Goal: Task Accomplishment & Management: Manage account settings

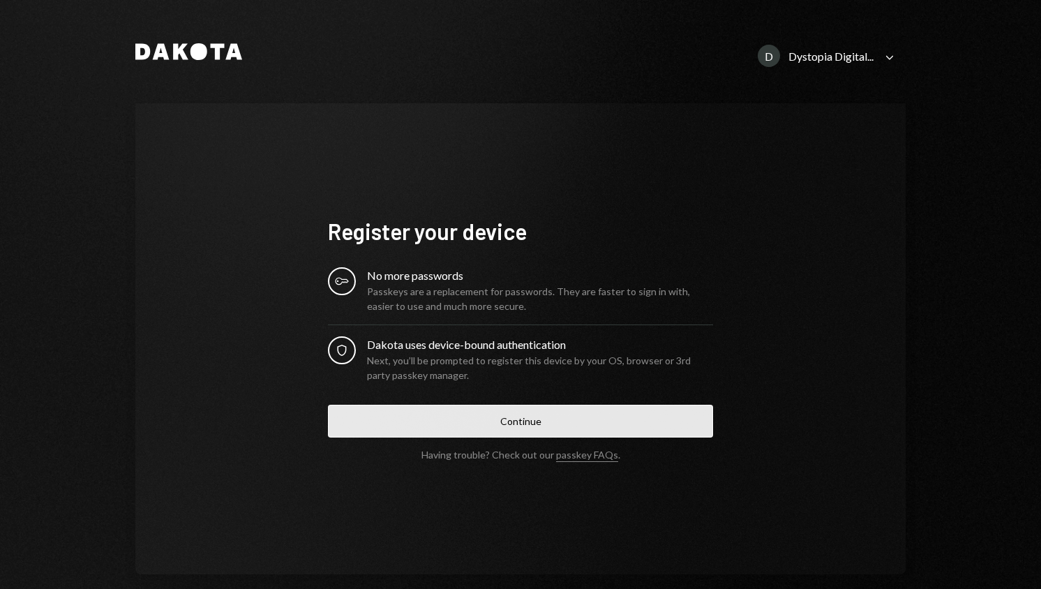
click at [599, 422] on button "Continue" at bounding box center [520, 421] width 385 height 33
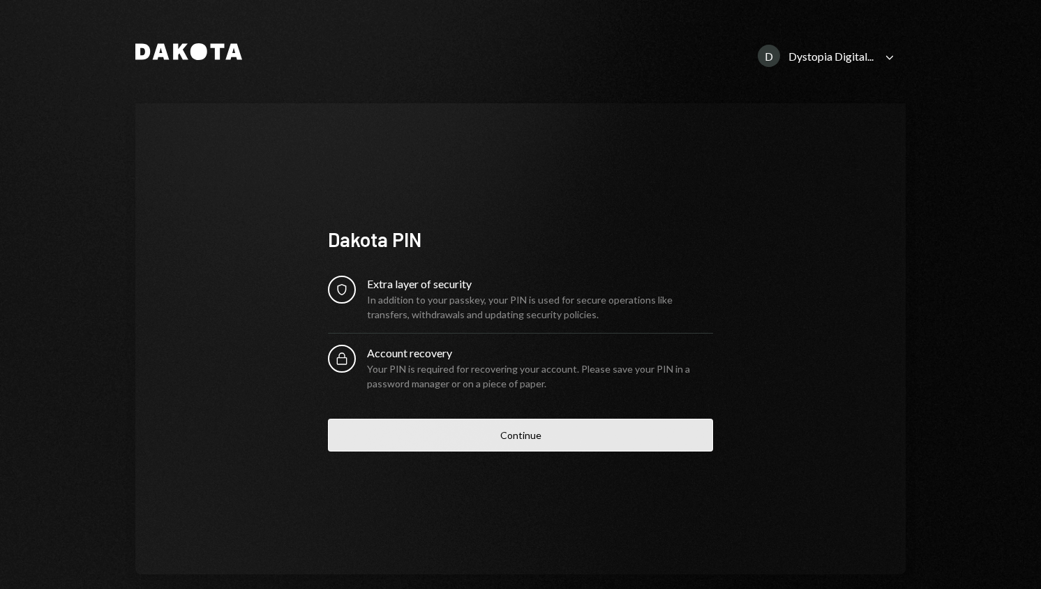
click at [515, 434] on button "Continue" at bounding box center [520, 435] width 385 height 33
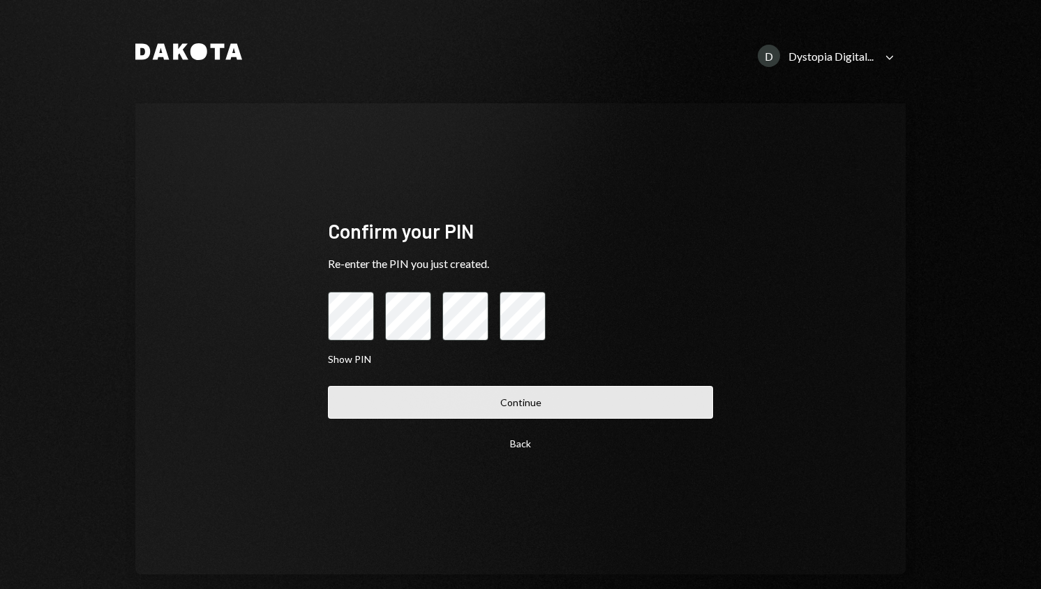
click at [535, 398] on button "Continue" at bounding box center [520, 402] width 385 height 33
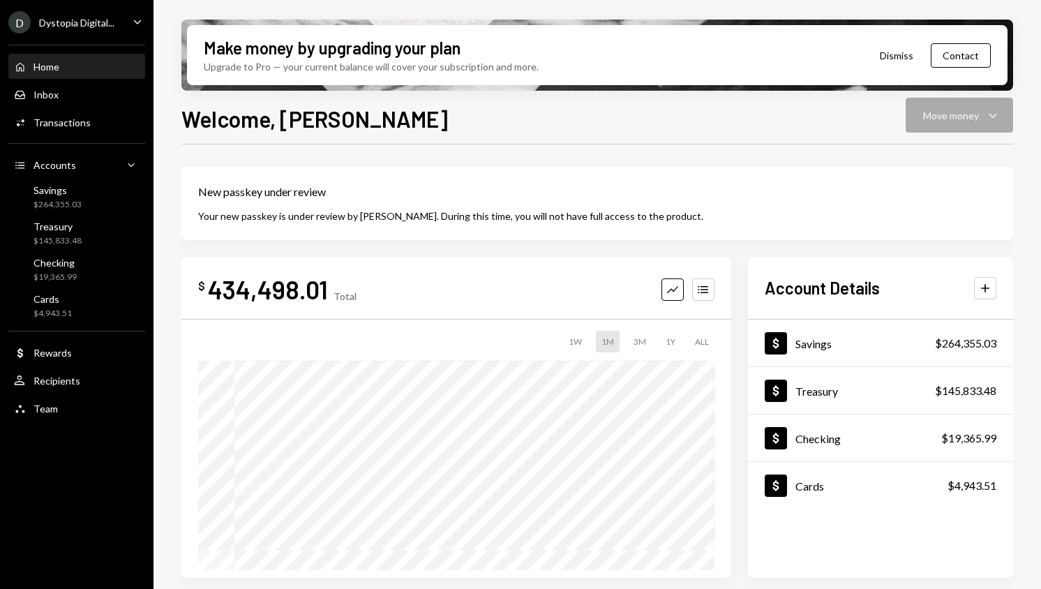
click at [945, 103] on div "Welcome, [PERSON_NAME] Move money Caret Down" at bounding box center [597, 117] width 832 height 31
click at [68, 20] on div "Dystopia Digital..." at bounding box center [76, 23] width 75 height 12
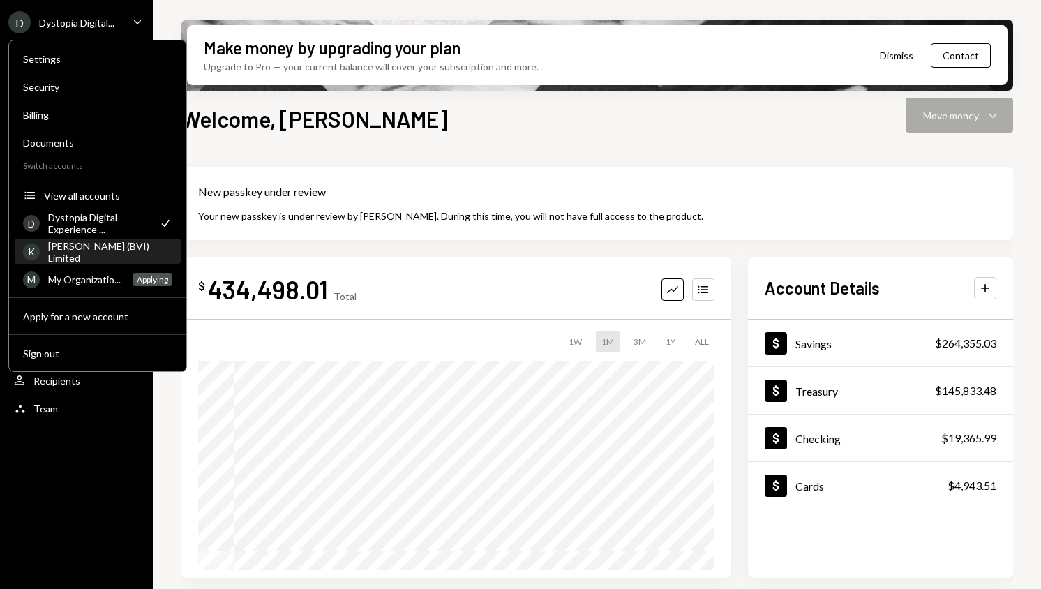
click at [112, 251] on div "[PERSON_NAME] (BVI) Limited" at bounding box center [110, 252] width 124 height 24
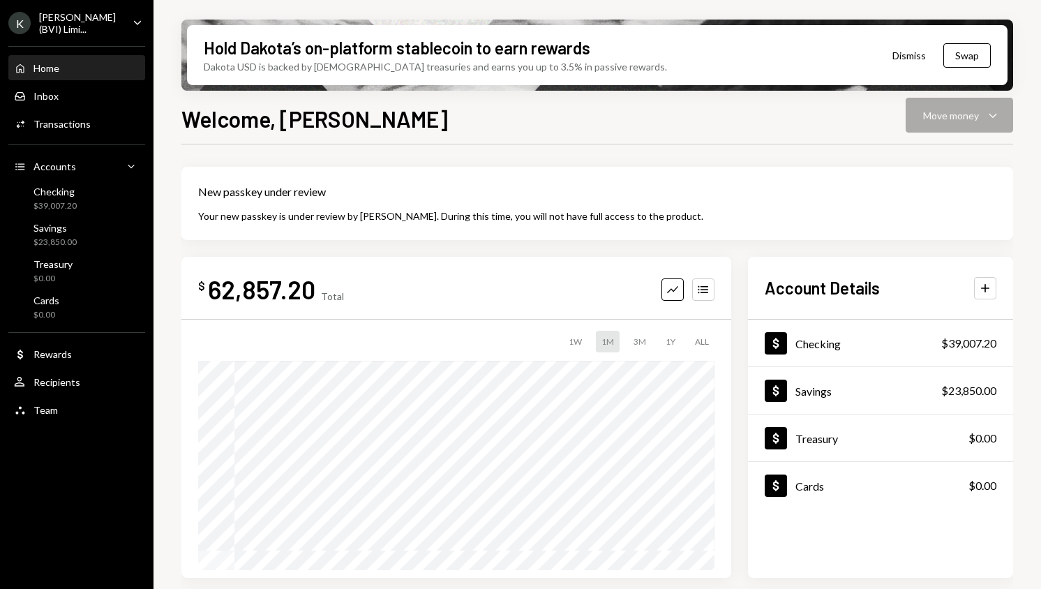
click at [989, 114] on div "Welcome, [PERSON_NAME] Move money Caret Down" at bounding box center [597, 117] width 832 height 31
click at [931, 110] on div "Welcome, [PERSON_NAME] Move money Caret Down" at bounding box center [597, 117] width 832 height 31
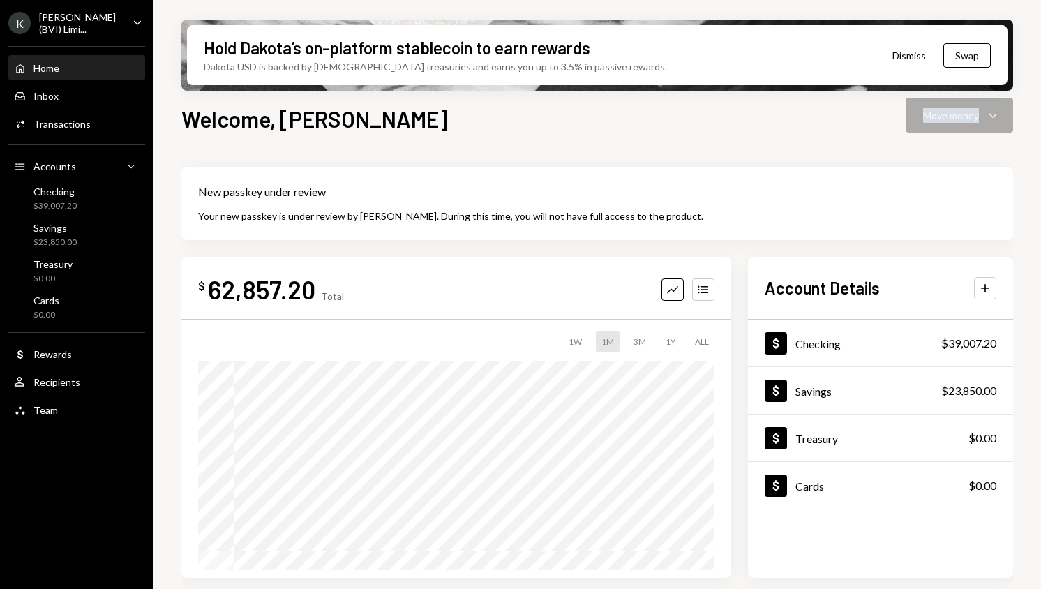
click at [931, 110] on div "Welcome, [PERSON_NAME] Move money Caret Down" at bounding box center [597, 117] width 832 height 31
click at [934, 122] on div "Welcome, [PERSON_NAME] Move money Caret Down" at bounding box center [597, 117] width 832 height 31
click at [934, 121] on div "Welcome, [PERSON_NAME] Move money Caret Down" at bounding box center [597, 117] width 832 height 31
click at [950, 113] on div "Welcome, [PERSON_NAME] Move money Caret Down" at bounding box center [597, 117] width 832 height 31
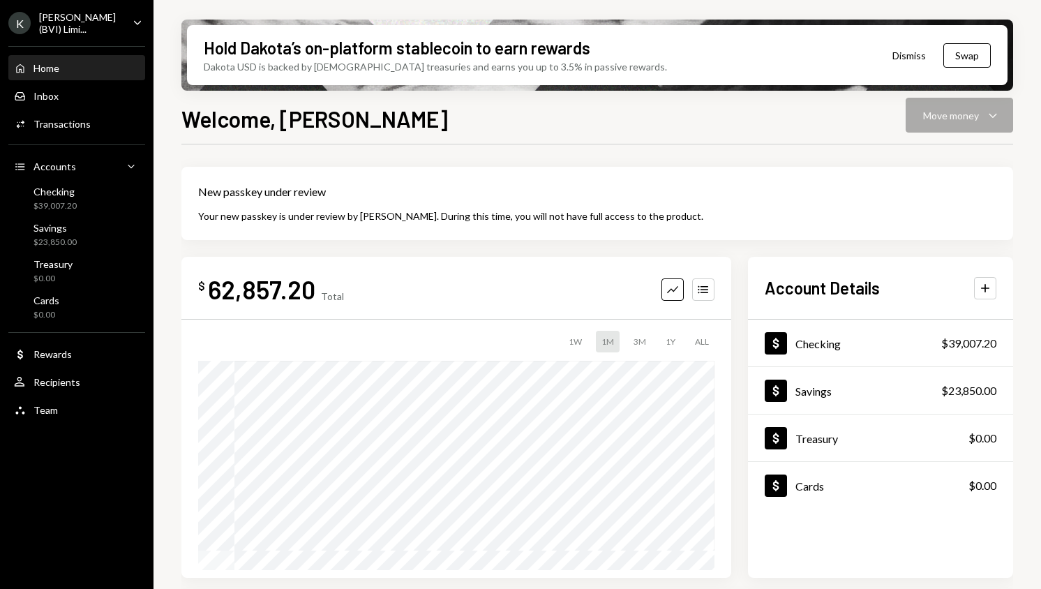
click at [1000, 120] on div "Welcome, [PERSON_NAME] Move money Caret Down" at bounding box center [597, 117] width 832 height 31
click at [990, 118] on div "Welcome, [PERSON_NAME] Move money Caret Down" at bounding box center [597, 117] width 832 height 31
click at [110, 410] on div "Team Team" at bounding box center [77, 410] width 126 height 13
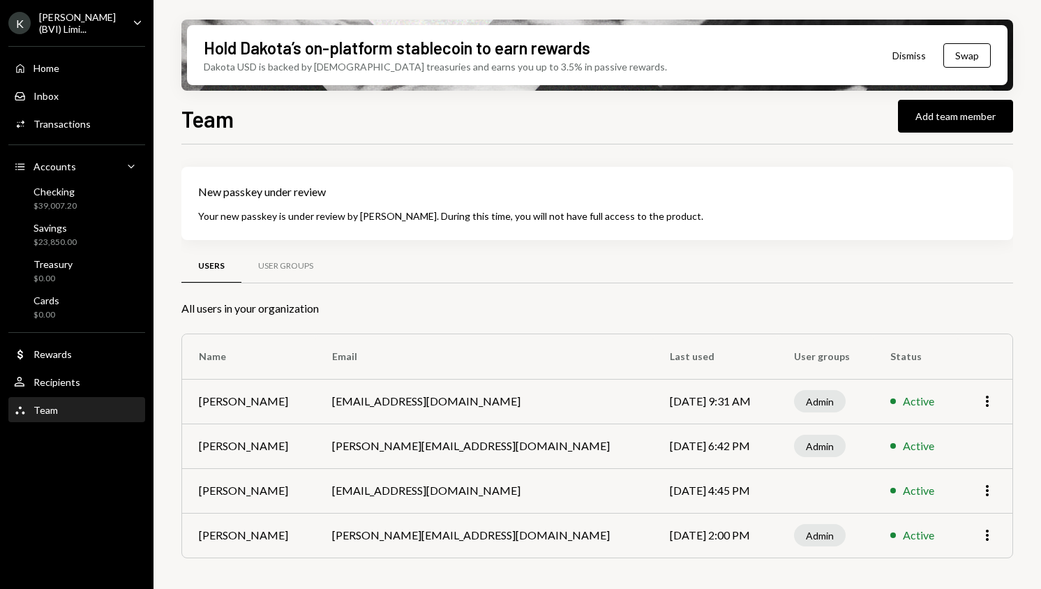
click at [979, 401] on div "More" at bounding box center [987, 401] width 17 height 17
click at [985, 401] on icon "More" at bounding box center [987, 401] width 17 height 17
click at [96, 17] on div "[PERSON_NAME] (BVI) Limi..." at bounding box center [80, 23] width 82 height 24
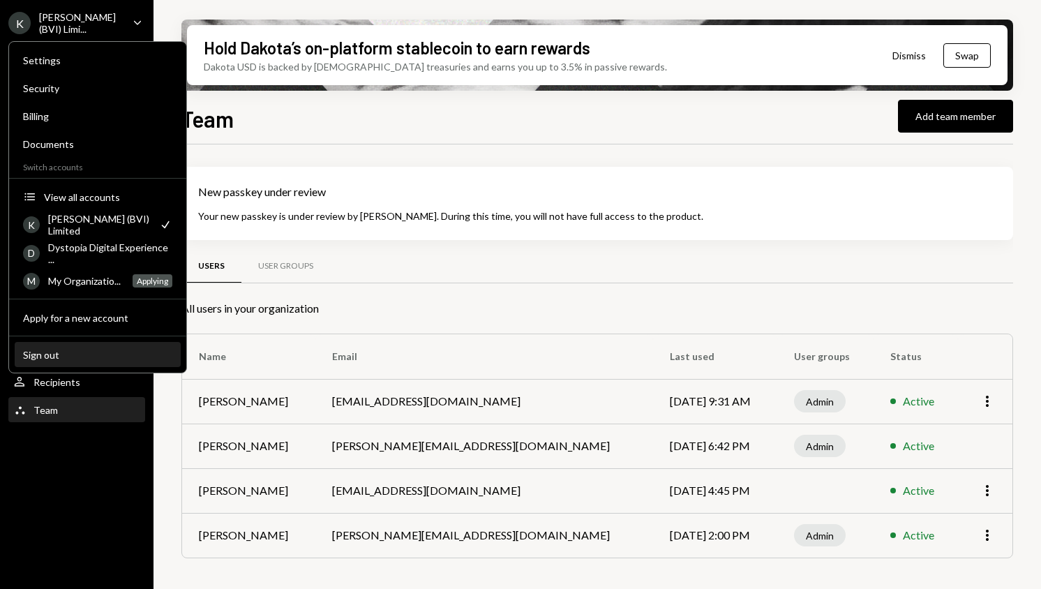
click at [97, 357] on div "Sign out" at bounding box center [97, 355] width 149 height 12
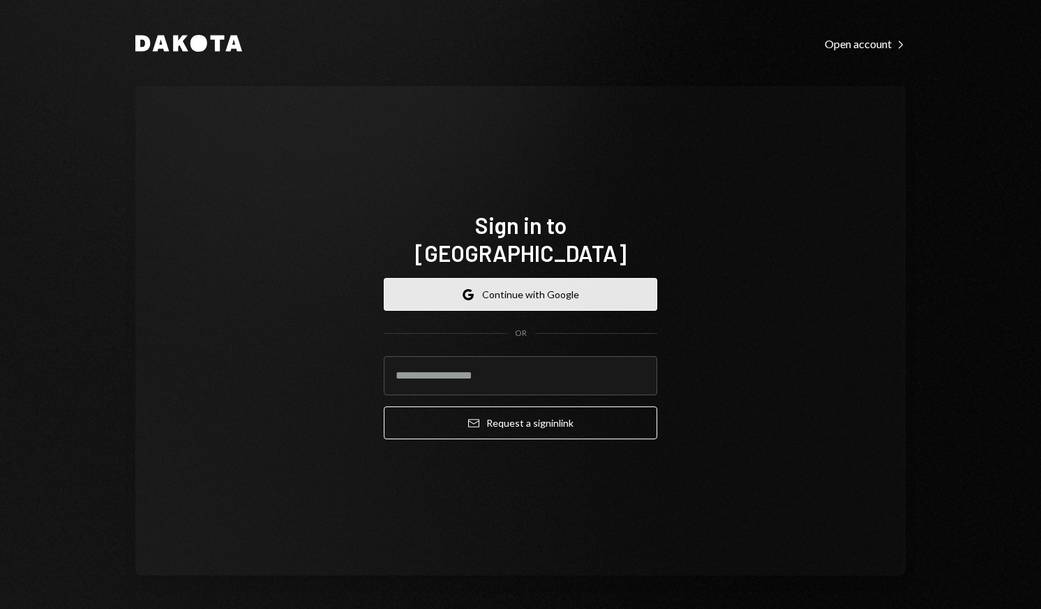
click at [508, 278] on button "Google Continue with Google" at bounding box center [521, 294] width 274 height 33
